Goal: Information Seeking & Learning: Learn about a topic

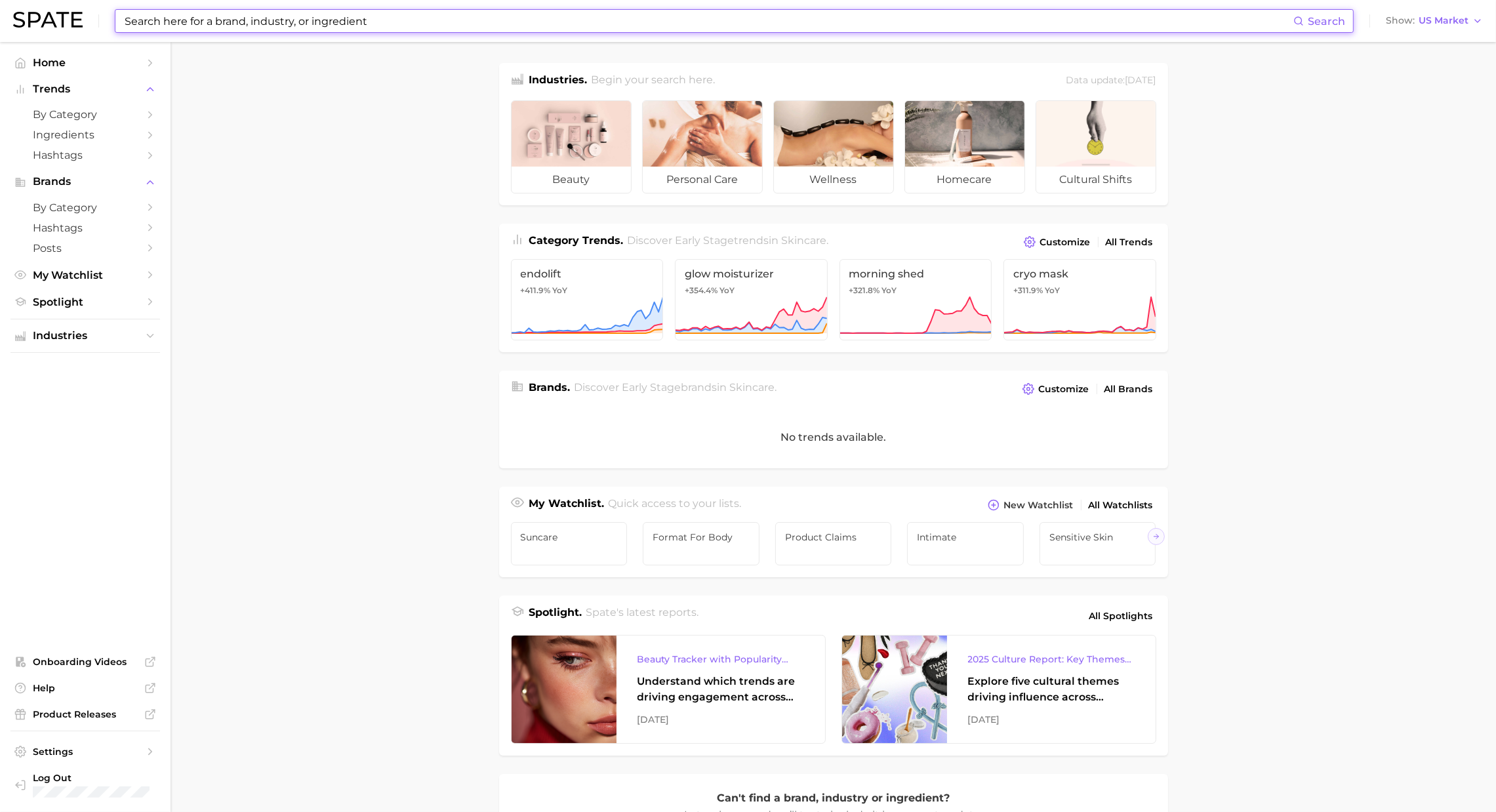
click at [422, 21] on input at bounding box center [708, 21] width 1170 height 23
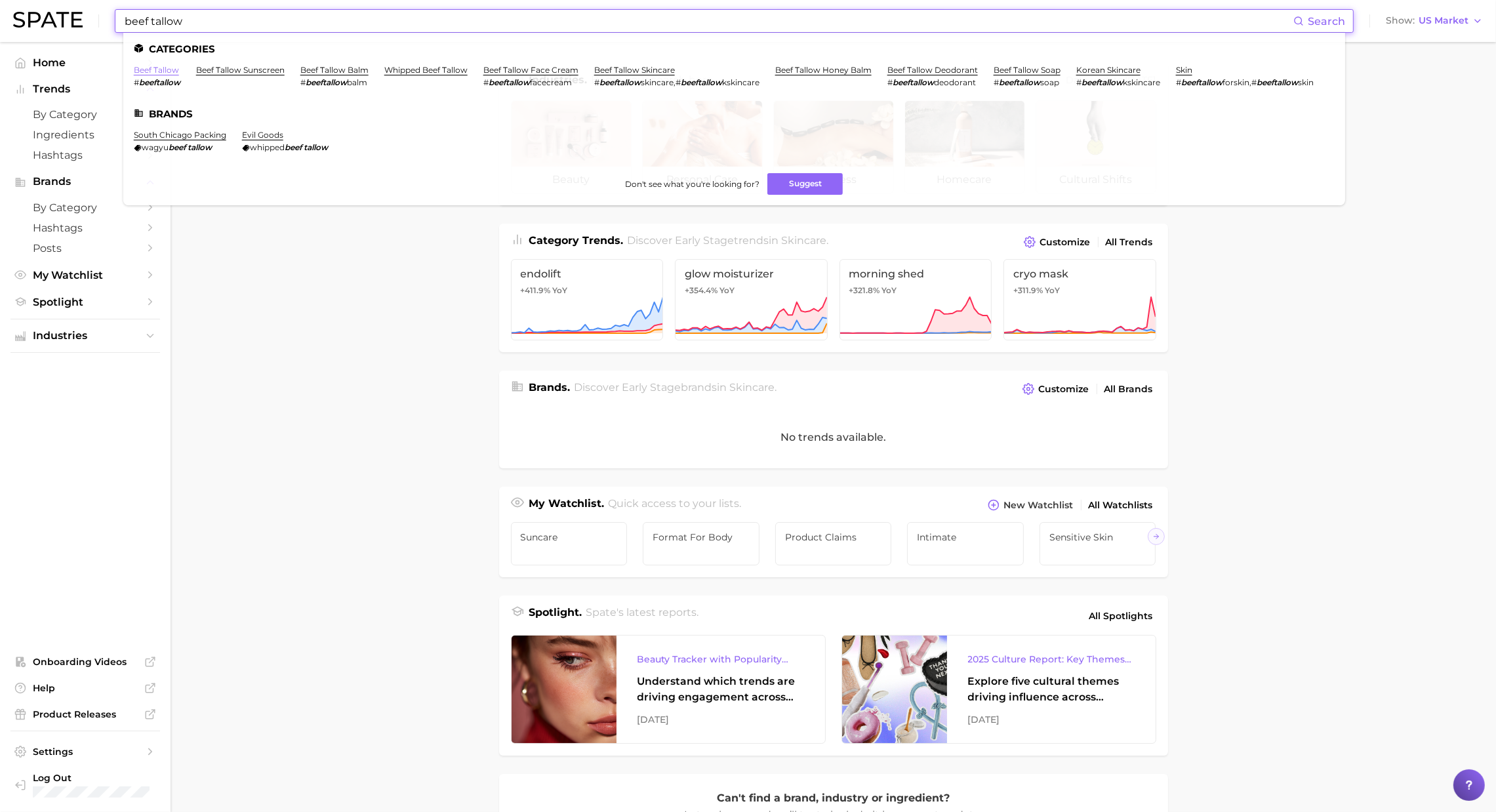
type input "beef tallow"
click at [175, 70] on link "beef tallow" at bounding box center [157, 70] width 45 height 10
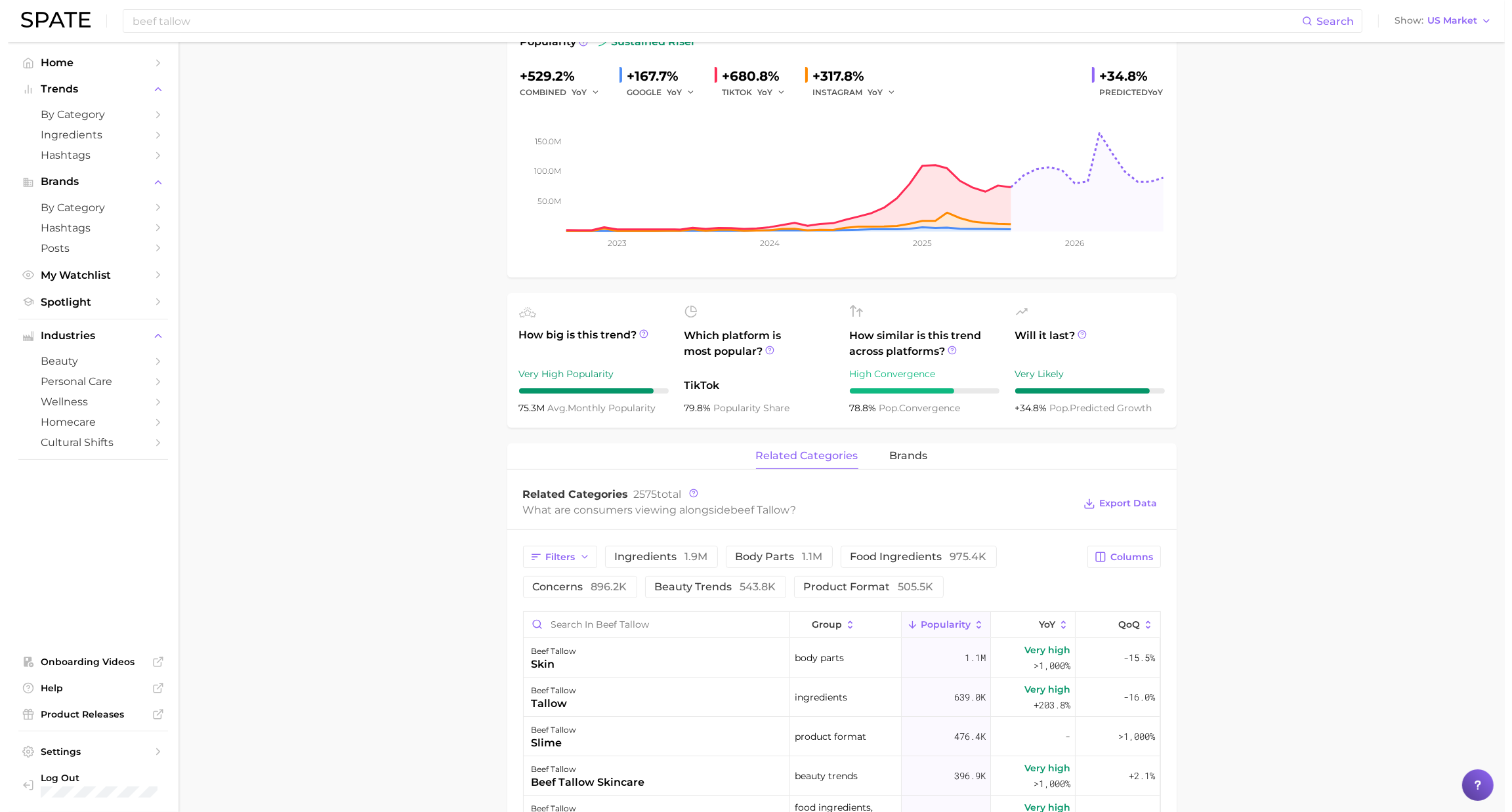
scroll to position [233, 0]
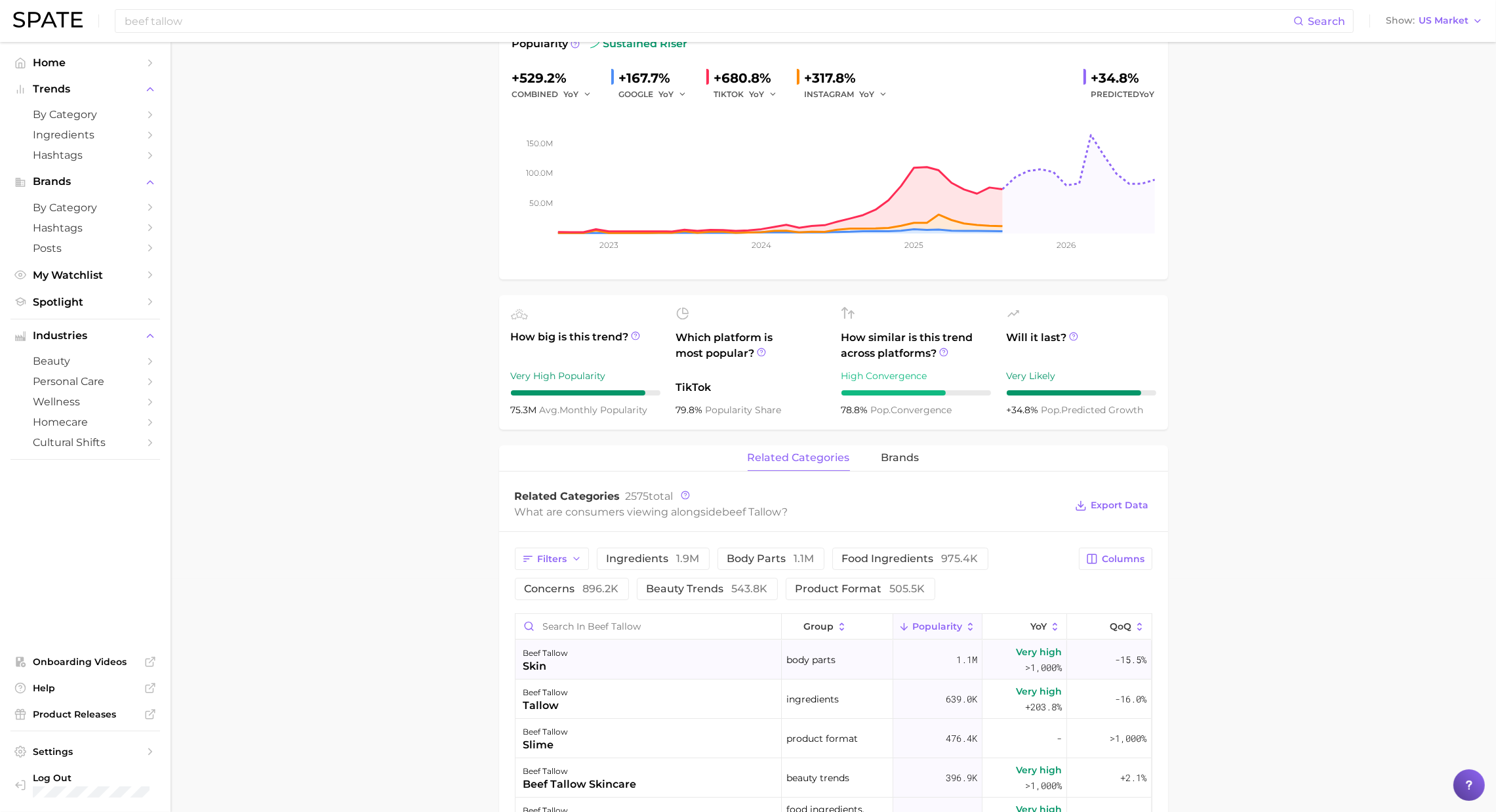
click at [664, 655] on div "beef tallow skin" at bounding box center [648, 659] width 266 height 39
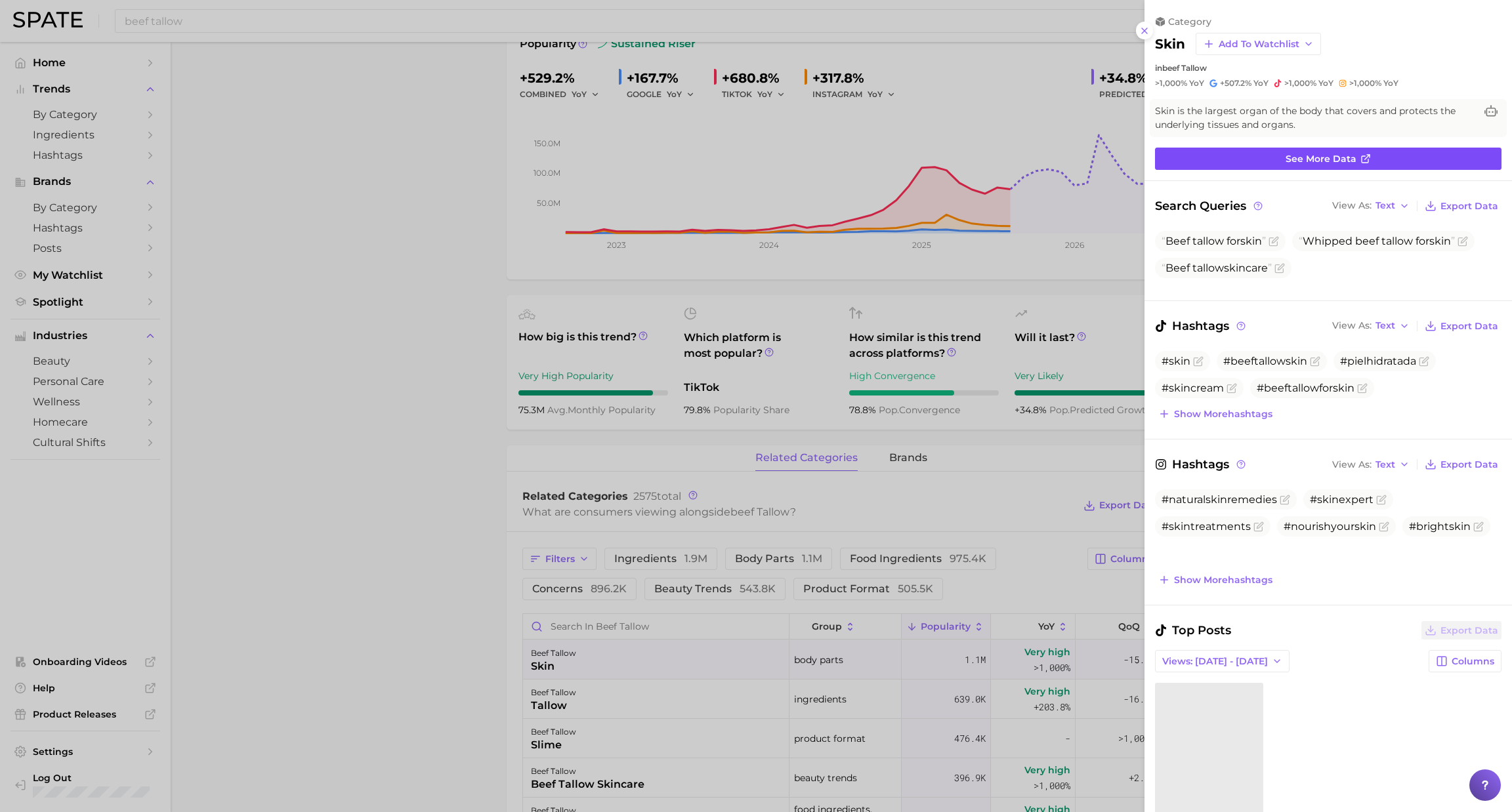
click at [1333, 157] on span "See more data" at bounding box center [1321, 159] width 71 height 11
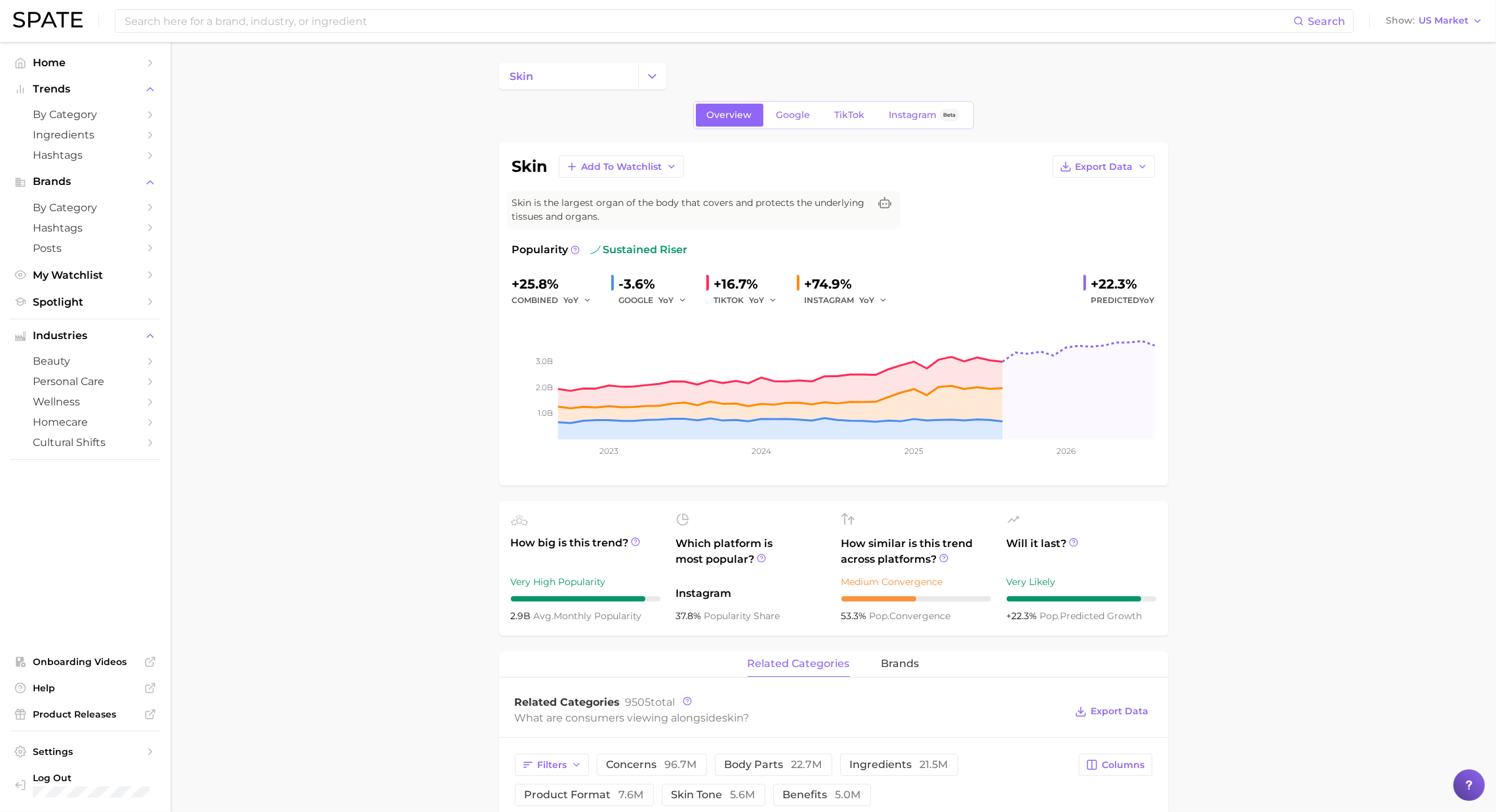
type input "beef tallow"
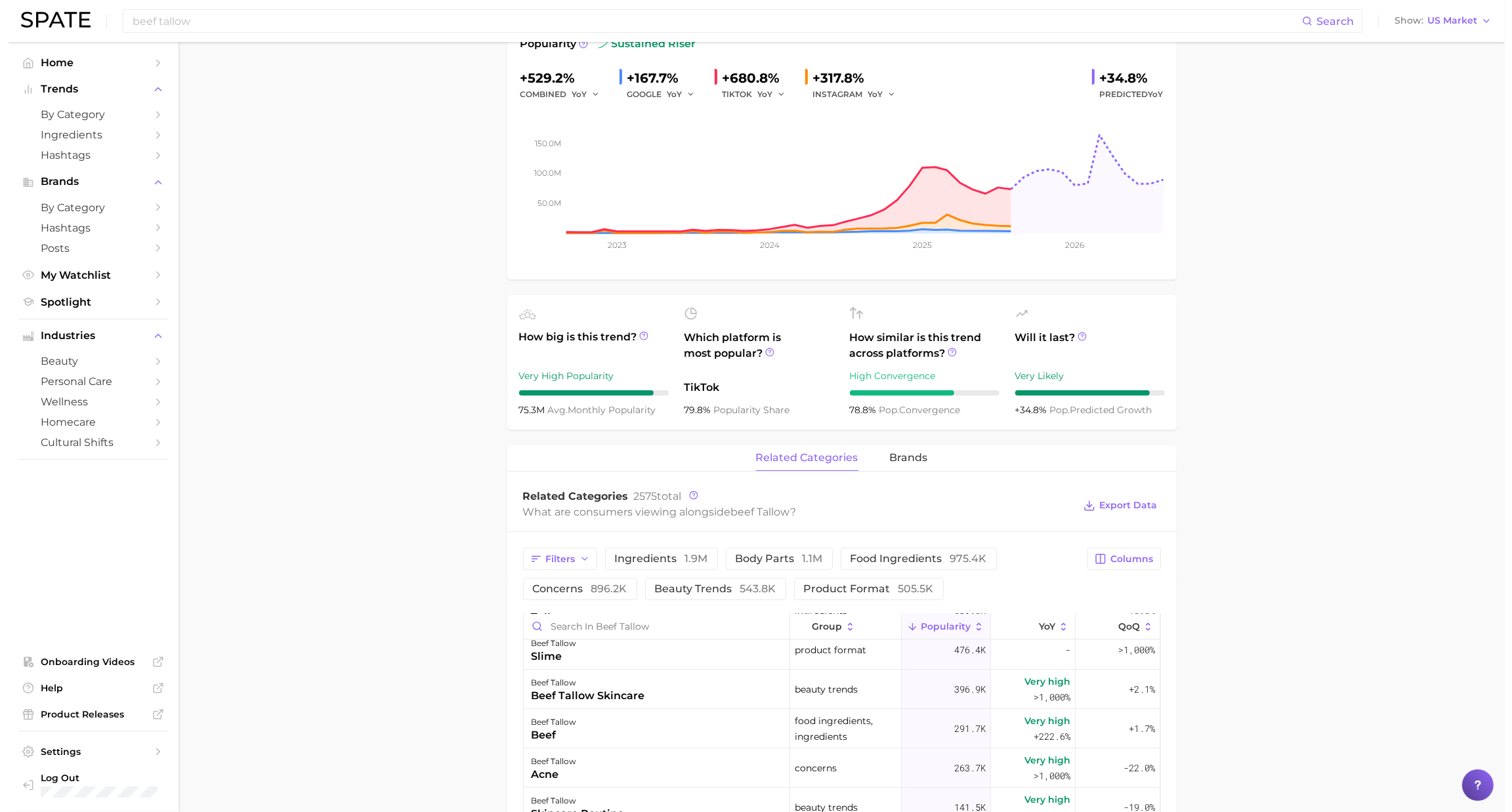
scroll to position [80, 0]
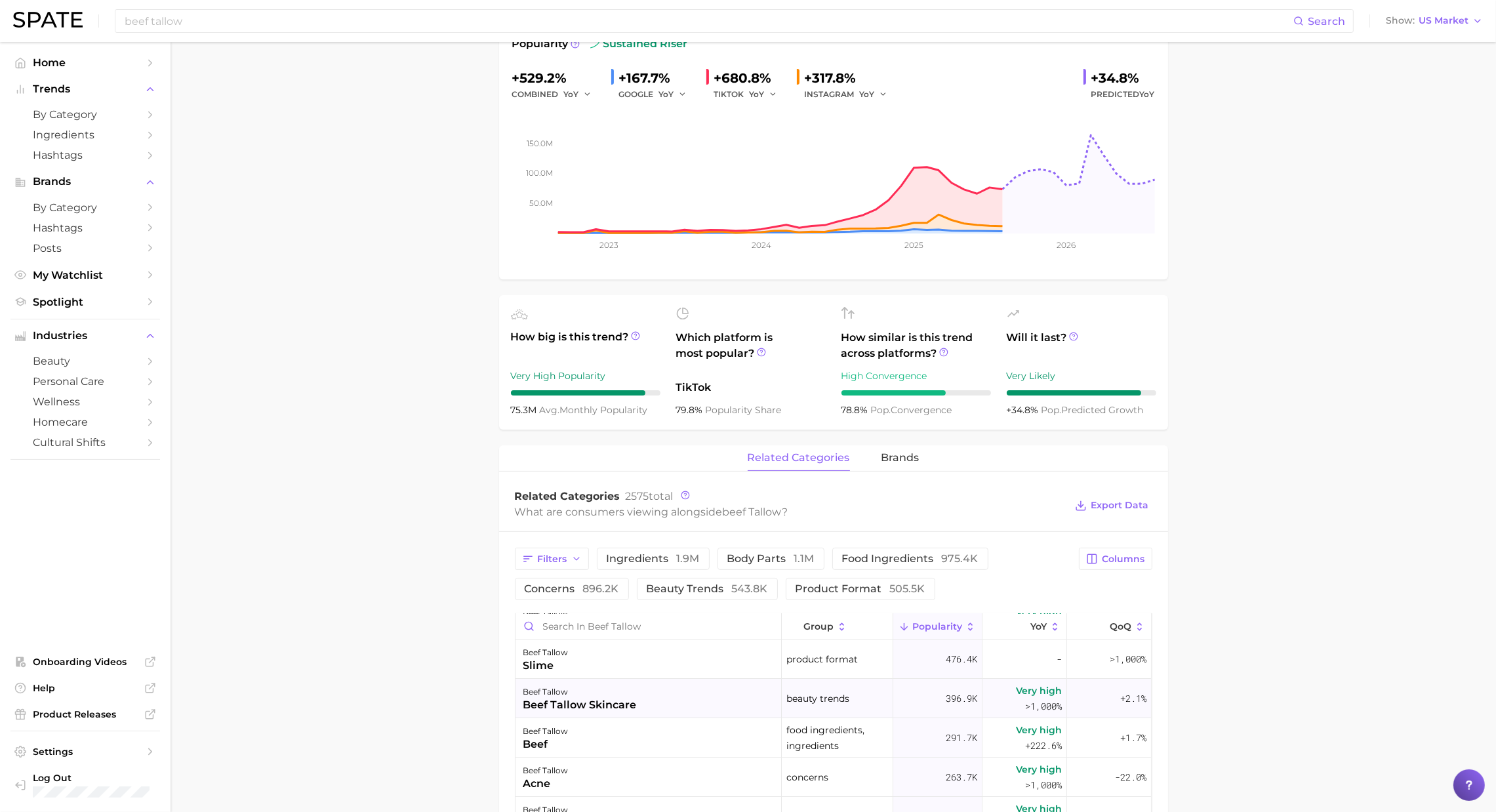
click at [663, 701] on div "beef tallow beef tallow skincare" at bounding box center [648, 698] width 266 height 39
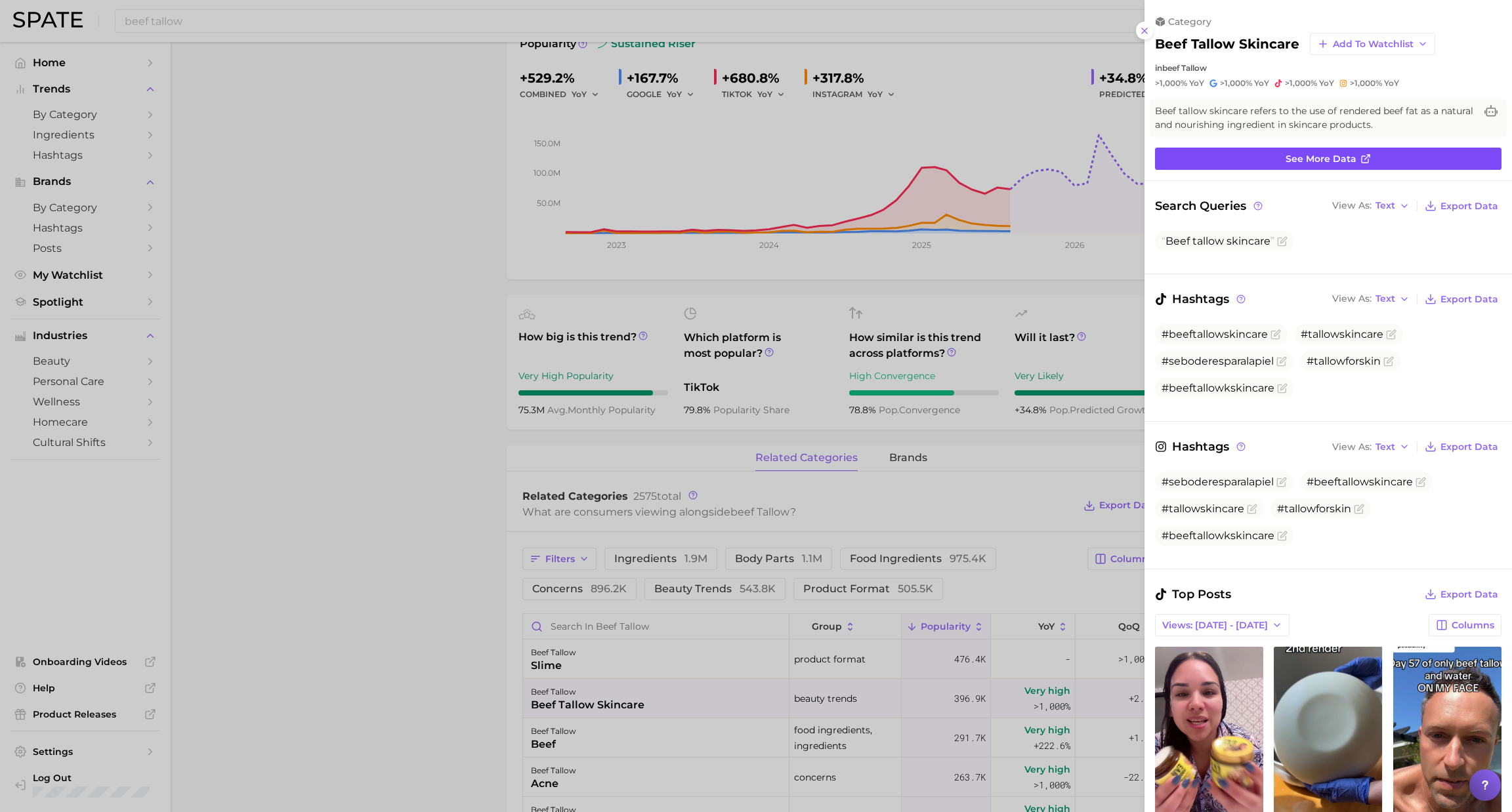
scroll to position [0, 0]
click at [1365, 159] on line at bounding box center [1367, 157] width 5 height 5
